Goal: Task Accomplishment & Management: Manage account settings

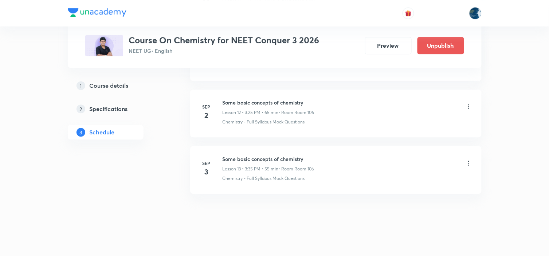
scroll to position [1110, 0]
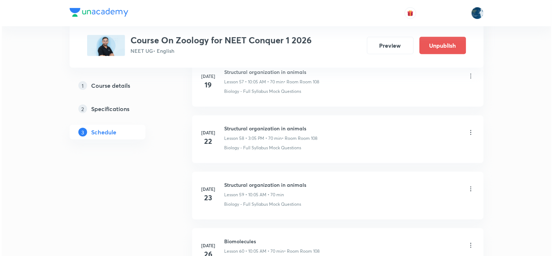
scroll to position [5023, 0]
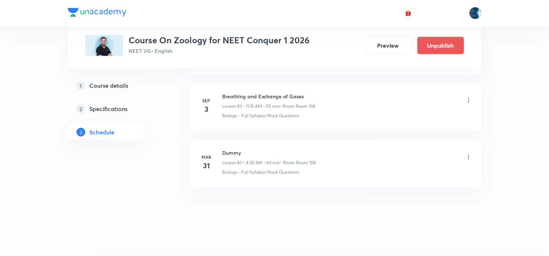
click at [472, 100] on icon at bounding box center [468, 100] width 7 height 7
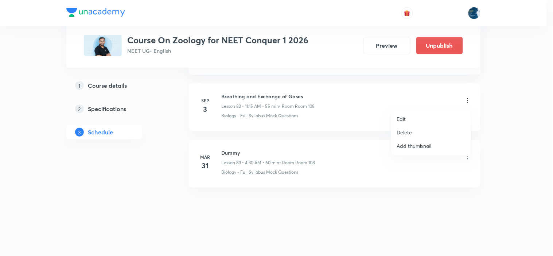
click at [406, 120] on li "Edit" at bounding box center [431, 118] width 80 height 13
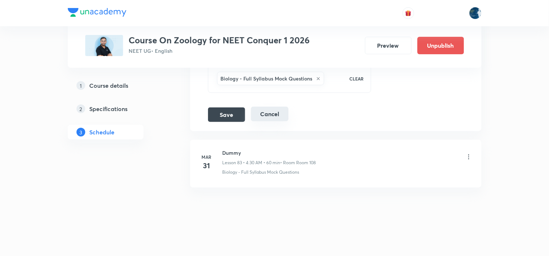
click at [271, 114] on button "Cancel" at bounding box center [270, 114] width 38 height 15
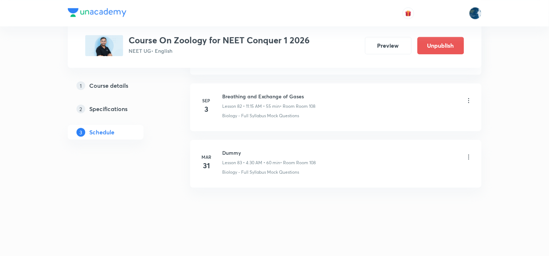
scroll to position [4687, 0]
click at [470, 101] on icon at bounding box center [468, 100] width 7 height 7
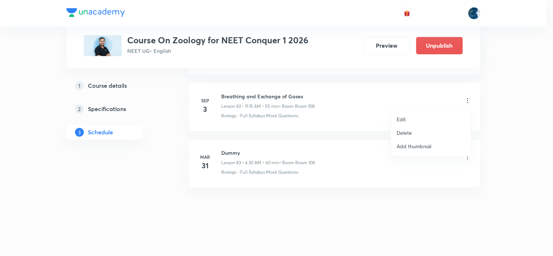
click at [441, 130] on li "Delete" at bounding box center [431, 132] width 80 height 13
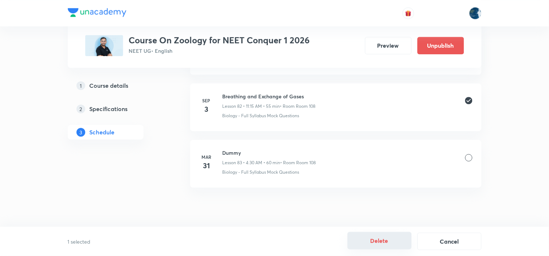
click at [365, 240] on button "Delete" at bounding box center [380, 240] width 64 height 17
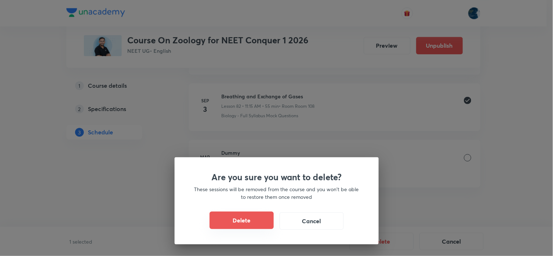
click at [262, 223] on button "Delete" at bounding box center [242, 220] width 64 height 17
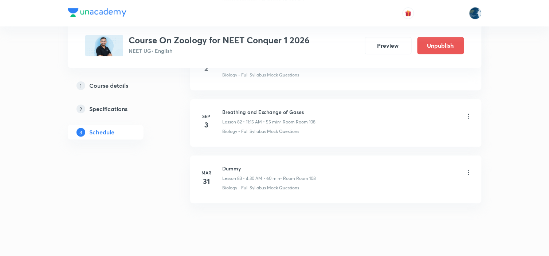
scroll to position [4647, 0]
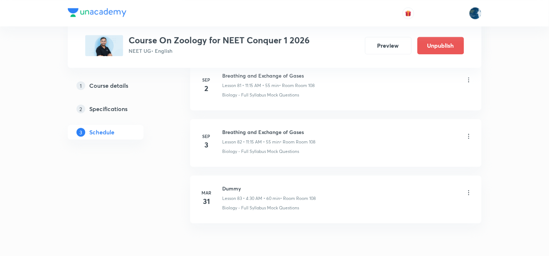
click at [221, 78] on div "Sep 2 Breathing and Exchange of Gases Lesson 81 • 11:15 AM • 55 min • Room Room…" at bounding box center [335, 85] width 273 height 27
click at [224, 78] on h6 "Breathing and Exchange of Gases" at bounding box center [269, 76] width 93 height 8
copy h6 "Breathing and Exchange of Gases"
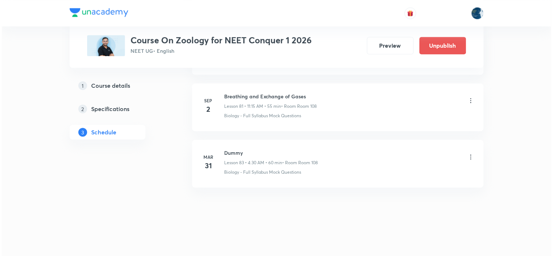
scroll to position [4630, 0]
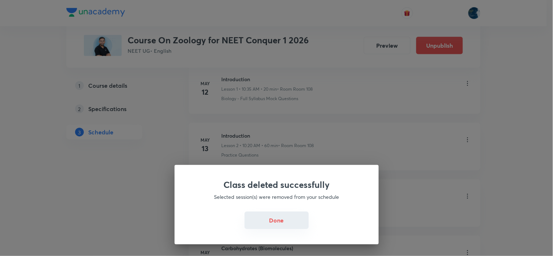
click at [280, 221] on button "Done" at bounding box center [277, 220] width 64 height 17
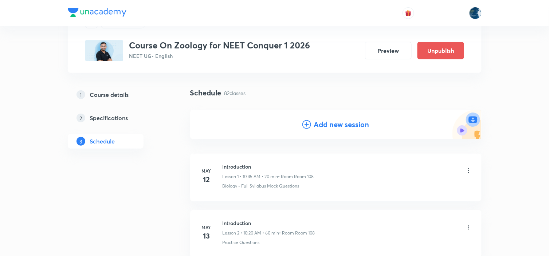
scroll to position [0, 0]
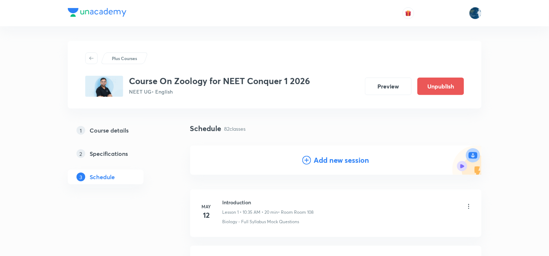
click at [317, 158] on h4 "Add new session" at bounding box center [341, 160] width 55 height 11
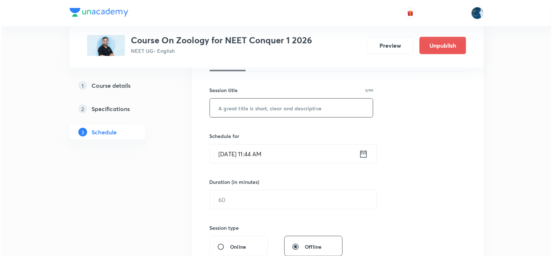
scroll to position [121, 0]
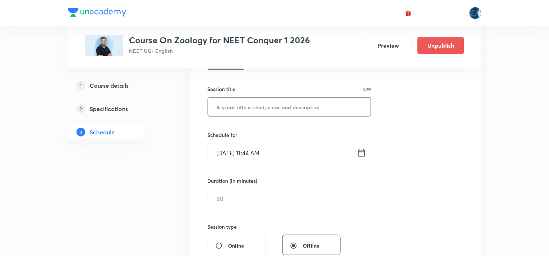
click at [292, 98] on input "text" at bounding box center [289, 107] width 163 height 19
paste input "Breathing and Exchange of Gases"
type input "Breathing and Exchange of Gases"
click at [362, 151] on icon at bounding box center [361, 153] width 9 height 10
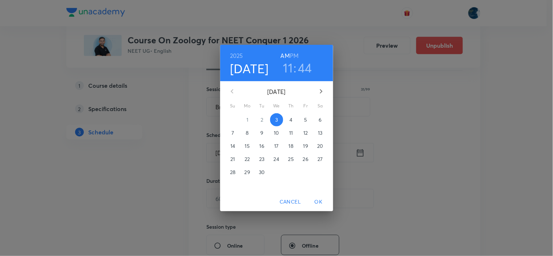
click at [312, 67] on div "11 : 44" at bounding box center [297, 67] width 51 height 15
click at [308, 66] on h3 "44" at bounding box center [305, 67] width 14 height 15
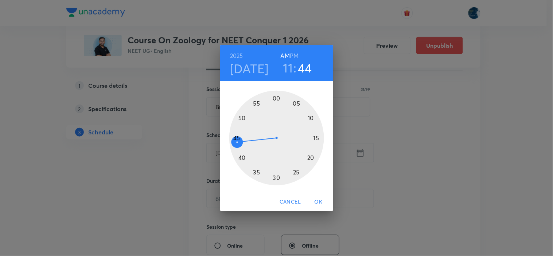
click at [288, 65] on h3 "11" at bounding box center [288, 67] width 10 height 15
click at [277, 99] on div at bounding box center [276, 138] width 95 height 95
click at [296, 54] on h6 "PM" at bounding box center [294, 56] width 9 height 10
click at [278, 98] on div at bounding box center [276, 138] width 95 height 95
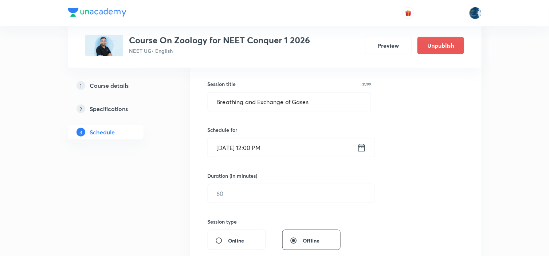
scroll to position [162, 0]
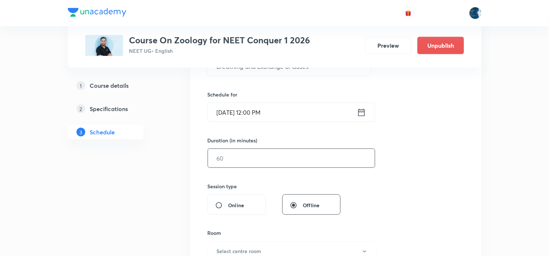
click at [285, 161] on input "text" at bounding box center [291, 158] width 167 height 19
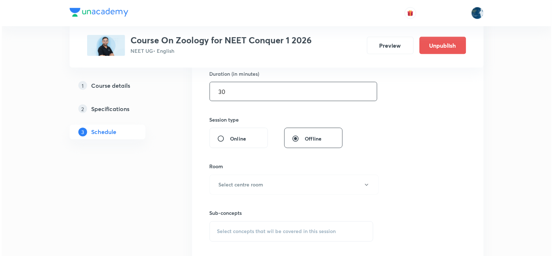
scroll to position [243, 0]
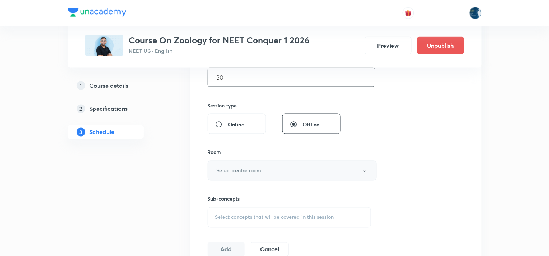
type input "30"
click at [275, 172] on button "Select centre room" at bounding box center [292, 171] width 169 height 20
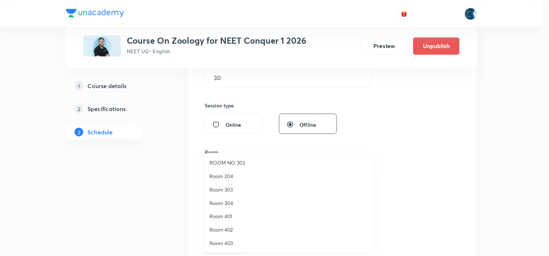
scroll to position [81, 0]
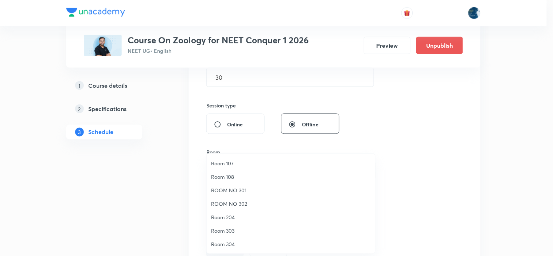
click at [239, 173] on span "Room 108" at bounding box center [291, 177] width 160 height 8
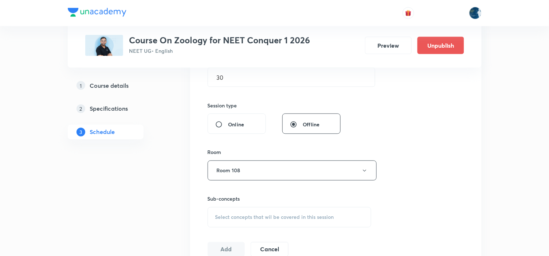
scroll to position [324, 0]
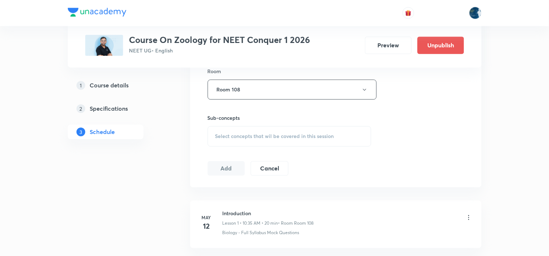
click at [311, 137] on span "Select concepts that wil be covered in this session" at bounding box center [274, 137] width 119 height 6
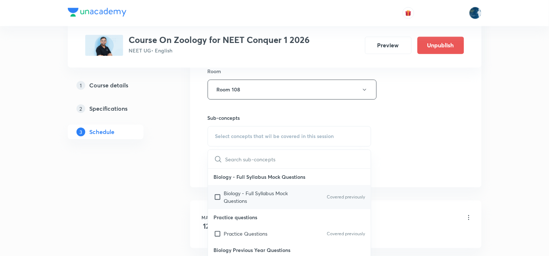
click at [333, 201] on div "Biology - Full Syllabus Mock Questions Covered previously" at bounding box center [289, 198] width 163 height 24
checkbox input "true"
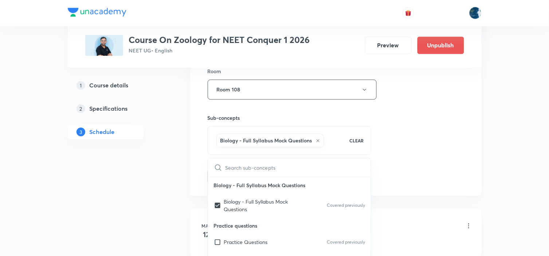
drag, startPoint x: 403, startPoint y: 159, endPoint x: 296, endPoint y: 150, distance: 107.5
click at [403, 159] on div "Session 83 Live class Session title 31/99 Breathing and Exchange of Gases ​ Sch…" at bounding box center [336, 9] width 257 height 351
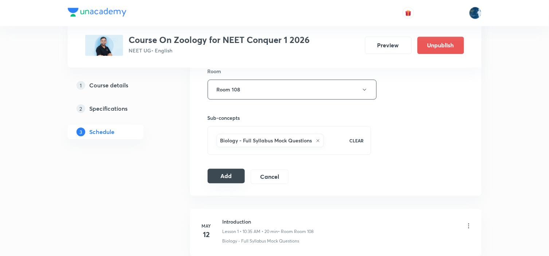
click at [228, 173] on button "Add" at bounding box center [227, 176] width 38 height 15
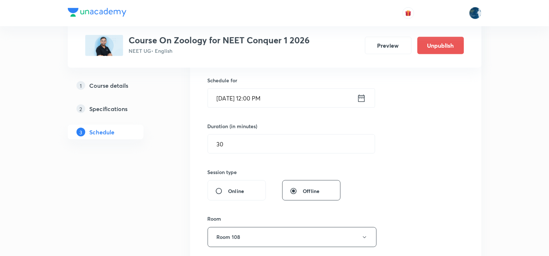
scroll to position [162, 0]
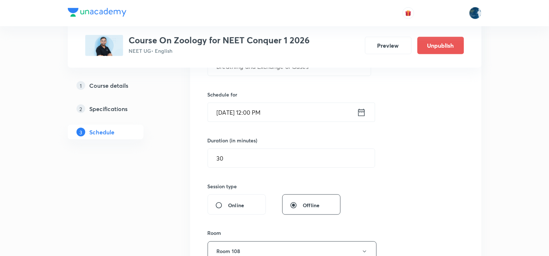
click at [364, 111] on icon at bounding box center [361, 112] width 7 height 7
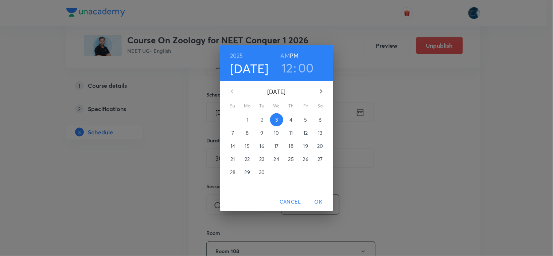
click at [301, 62] on h3 "00" at bounding box center [306, 67] width 16 height 15
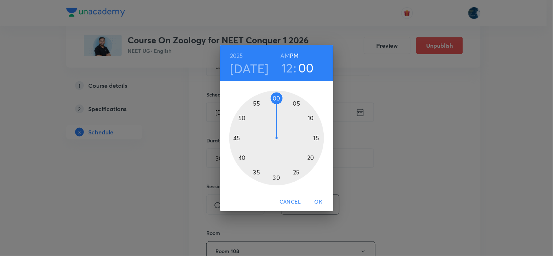
click at [285, 55] on h6 "AM" at bounding box center [285, 56] width 9 height 10
click at [286, 69] on h3 "12" at bounding box center [287, 67] width 12 height 15
click at [257, 105] on div at bounding box center [276, 138] width 95 height 95
click at [241, 117] on div at bounding box center [276, 138] width 95 height 95
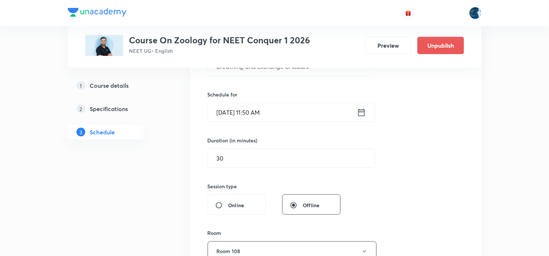
scroll to position [202, 0]
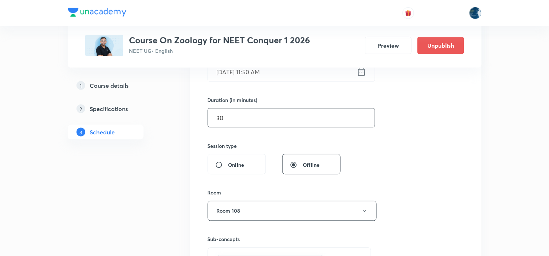
click at [282, 119] on input "30" at bounding box center [291, 118] width 167 height 19
type input "3"
type input "2"
type input "0"
type input "3"
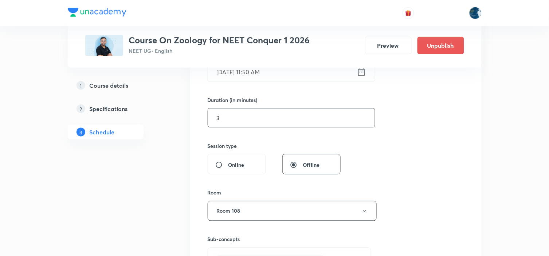
type input "0"
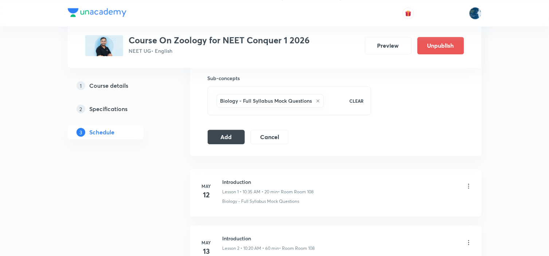
scroll to position [364, 0]
click at [229, 140] on button "Add" at bounding box center [227, 135] width 38 height 15
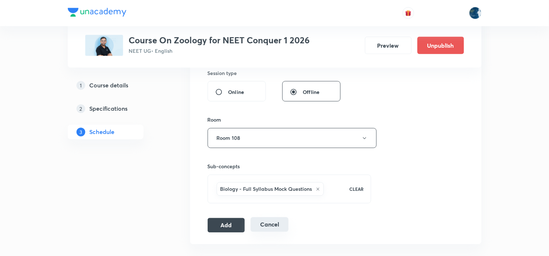
scroll to position [324, 0]
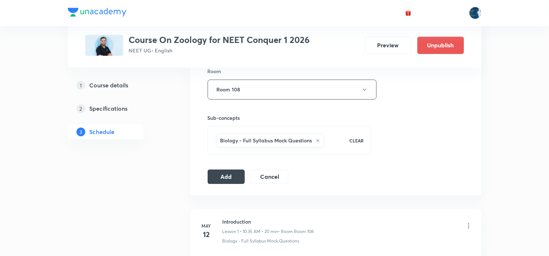
click at [228, 168] on div "Session 83 Live class Session title 31/99 Breathing and Exchange of Gases ​ Sch…" at bounding box center [336, 9] width 257 height 351
click at [227, 177] on button "Add" at bounding box center [227, 176] width 38 height 15
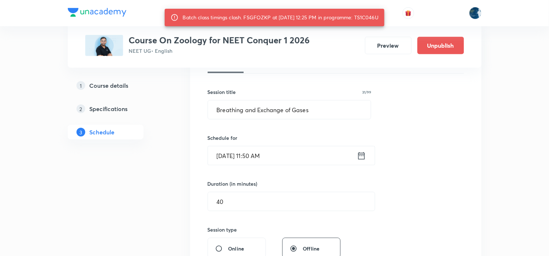
scroll to position [121, 0]
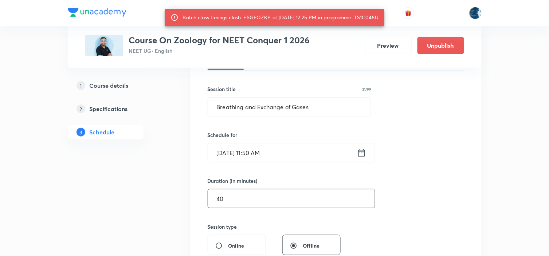
click at [334, 199] on input "40" at bounding box center [291, 199] width 167 height 19
type input "4"
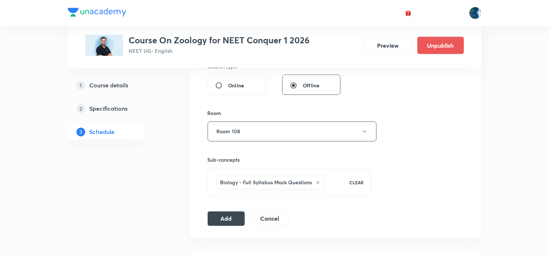
scroll to position [283, 0]
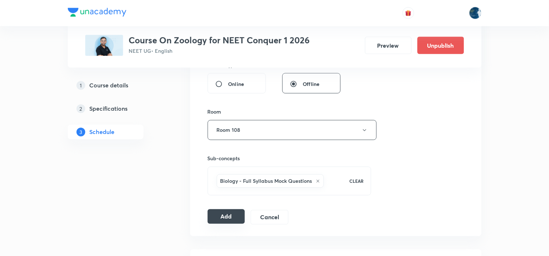
type input "30"
click at [227, 219] on button "Add" at bounding box center [227, 217] width 38 height 15
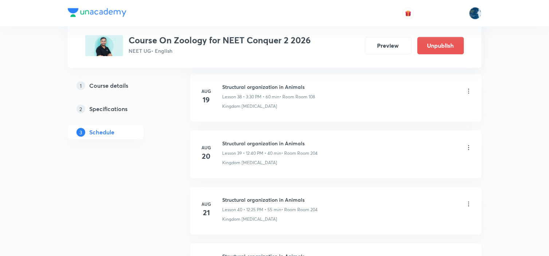
scroll to position [3156, 0]
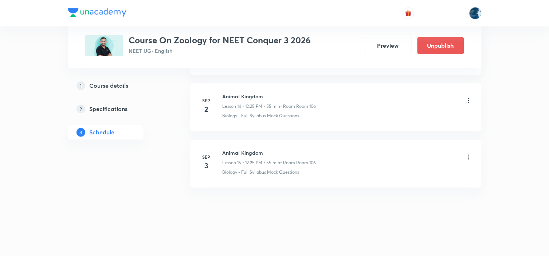
click at [469, 156] on icon at bounding box center [468, 156] width 7 height 7
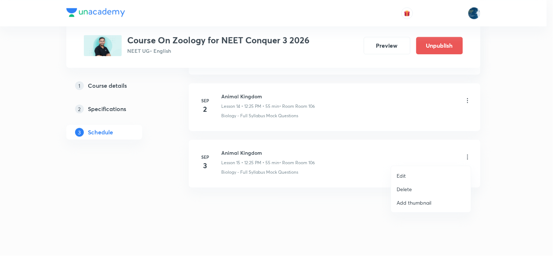
click at [403, 174] on p "Edit" at bounding box center [401, 176] width 9 height 8
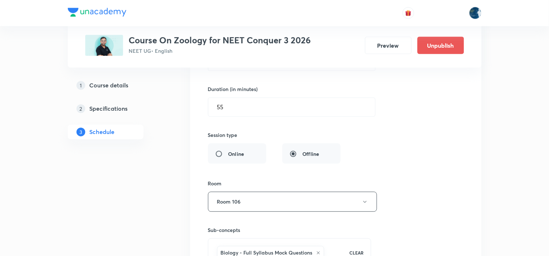
scroll to position [960, 0]
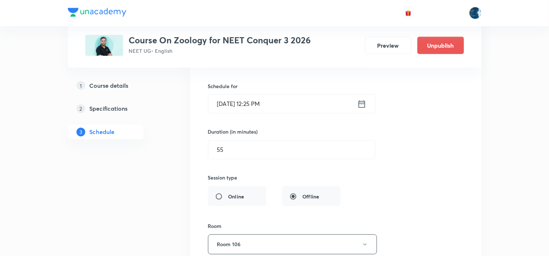
click at [363, 107] on icon at bounding box center [362, 104] width 9 height 10
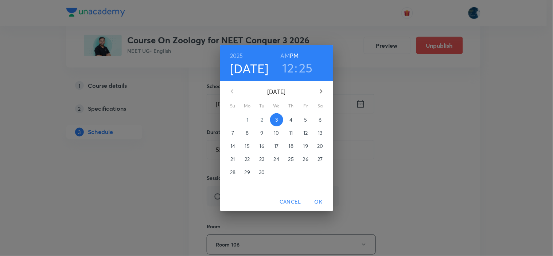
click at [300, 69] on h3 "25" at bounding box center [306, 67] width 14 height 15
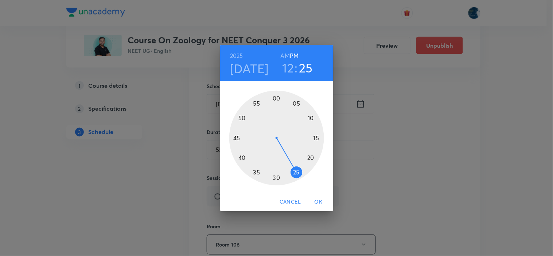
click at [258, 173] on div at bounding box center [276, 138] width 95 height 95
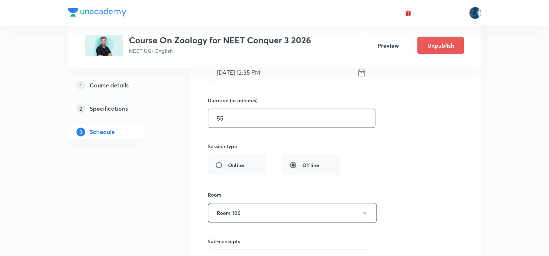
scroll to position [1001, 0]
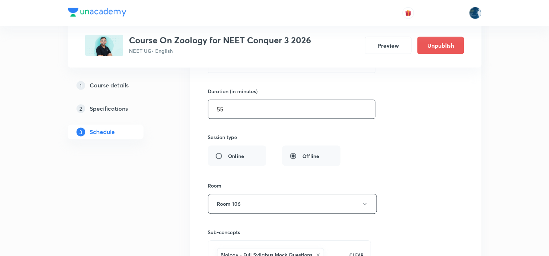
click at [292, 115] on input "55" at bounding box center [291, 109] width 167 height 19
type input "5"
type input "0"
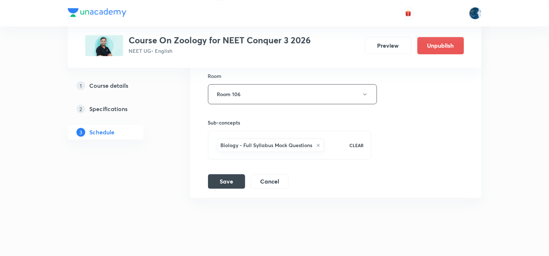
scroll to position [1122, 0]
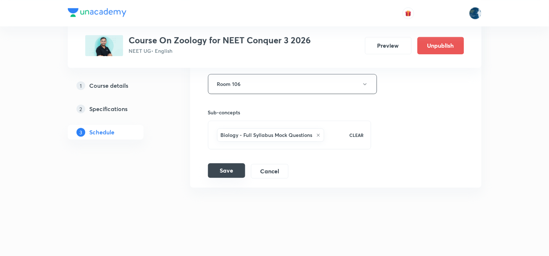
type input "40"
click at [237, 168] on button "Save" at bounding box center [226, 170] width 37 height 15
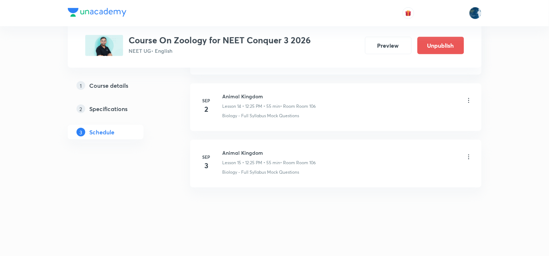
scroll to position [841, 0]
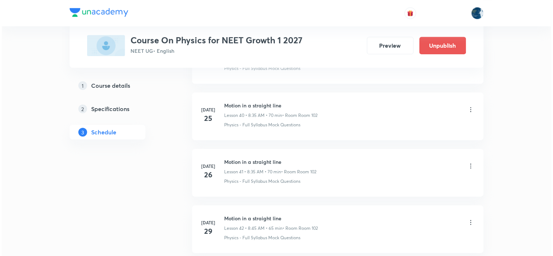
scroll to position [3259, 0]
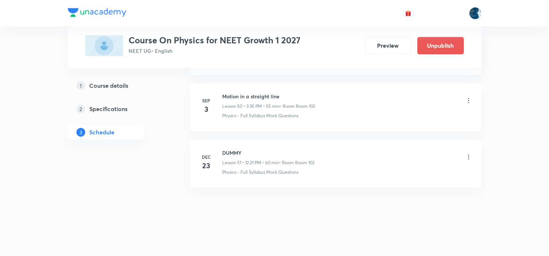
click at [467, 100] on icon at bounding box center [468, 100] width 7 height 7
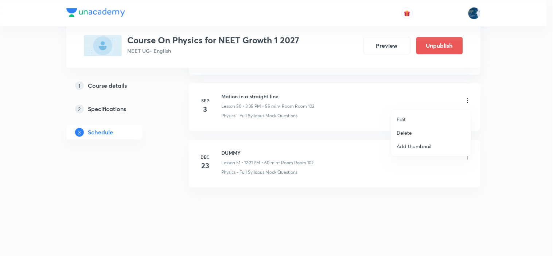
click at [418, 115] on li "Edit" at bounding box center [431, 119] width 80 height 13
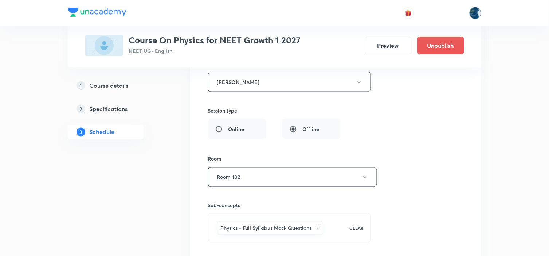
scroll to position [3002, 0]
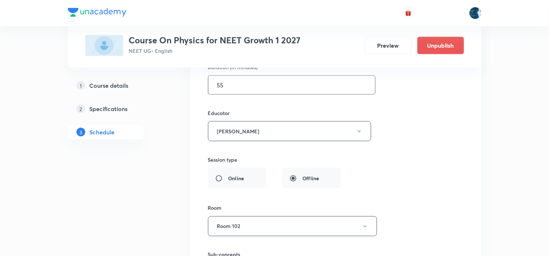
click at [288, 90] on input "55" at bounding box center [291, 85] width 167 height 19
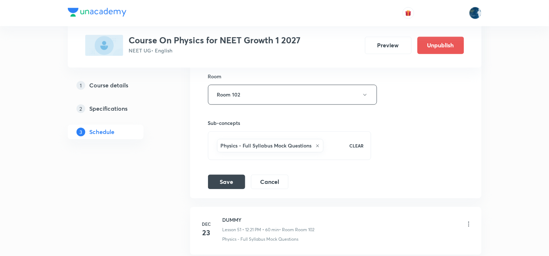
scroll to position [3205, 0]
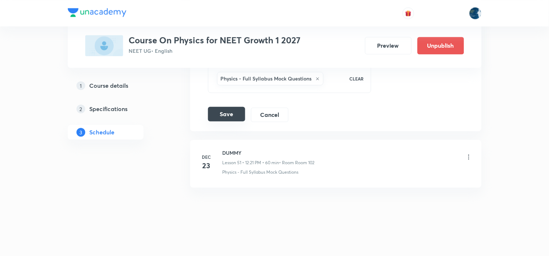
type input "50"
click at [236, 117] on button "Save" at bounding box center [226, 114] width 37 height 15
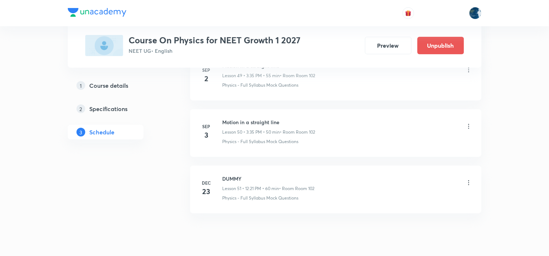
scroll to position [2877, 0]
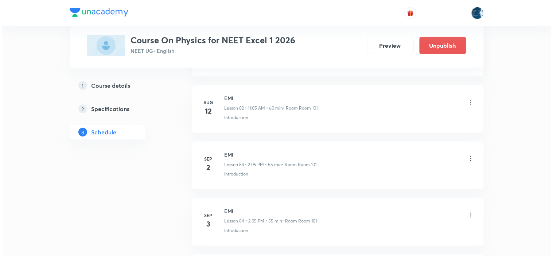
scroll to position [5182, 0]
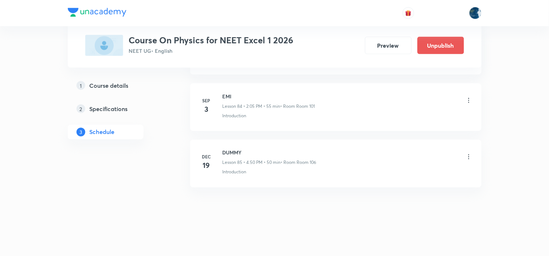
click at [469, 99] on icon at bounding box center [468, 100] width 1 height 5
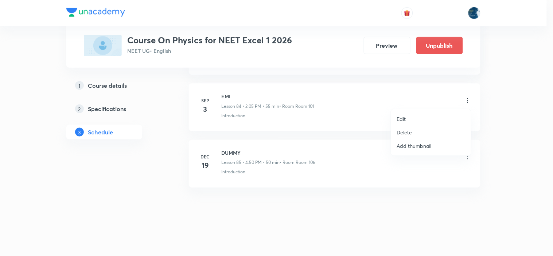
click at [410, 113] on li "Edit" at bounding box center [431, 118] width 80 height 13
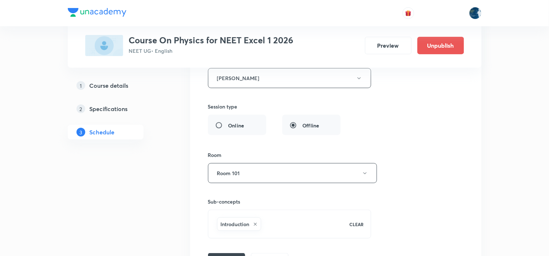
scroll to position [4925, 0]
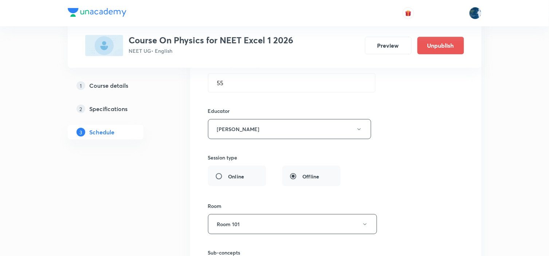
click at [264, 76] on div "Duration (in minutes) 55 ​" at bounding box center [274, 76] width 133 height 31
click at [261, 89] on input "55" at bounding box center [291, 83] width 167 height 19
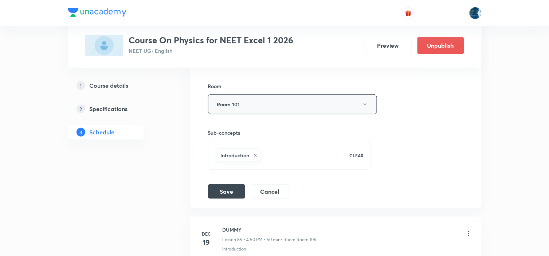
scroll to position [5047, 0]
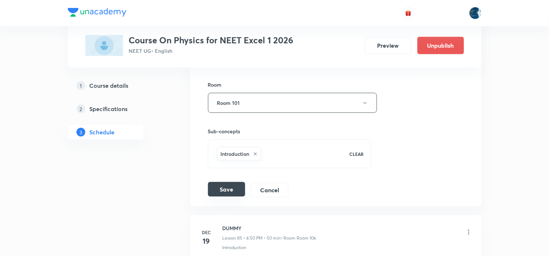
type input "50"
click at [226, 194] on button "Save" at bounding box center [226, 189] width 37 height 15
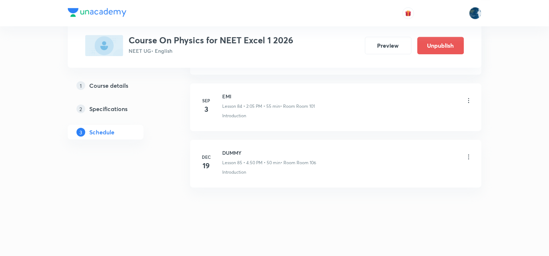
scroll to position [4800, 0]
